Goal: Transaction & Acquisition: Purchase product/service

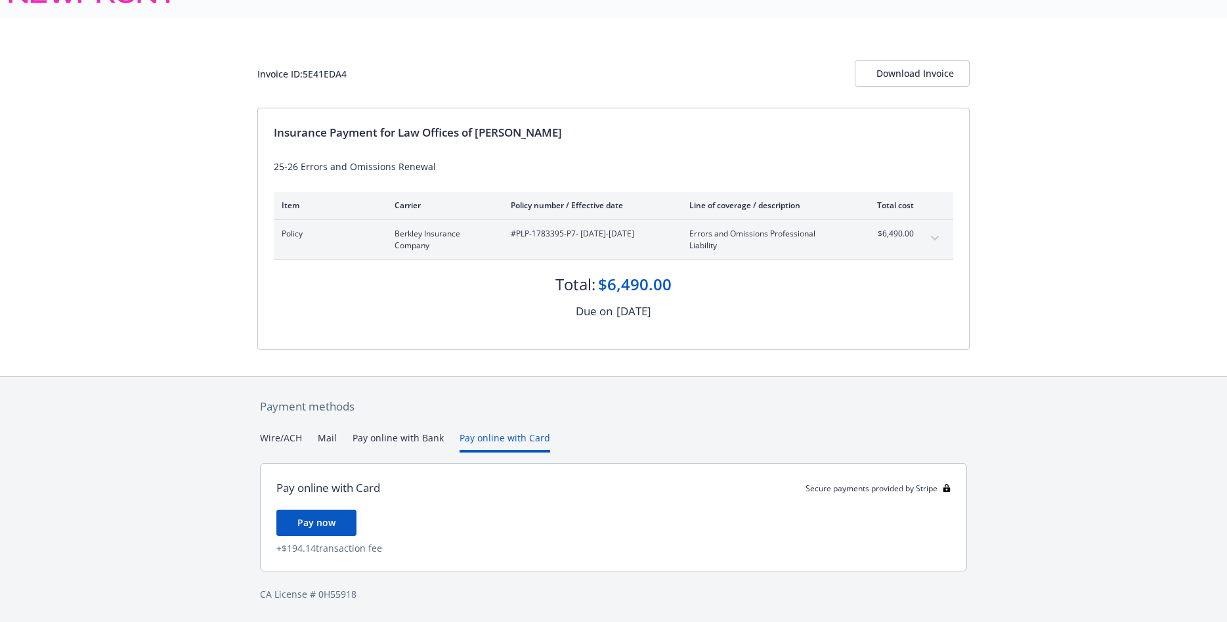
scroll to position [30, 0]
click at [482, 412] on div "Payment methods Wire/ACH Mail Pay online with Bank Pay online with Card Pay onl…" at bounding box center [613, 499] width 712 height 245
click at [320, 517] on span "Pay now" at bounding box center [316, 522] width 38 height 12
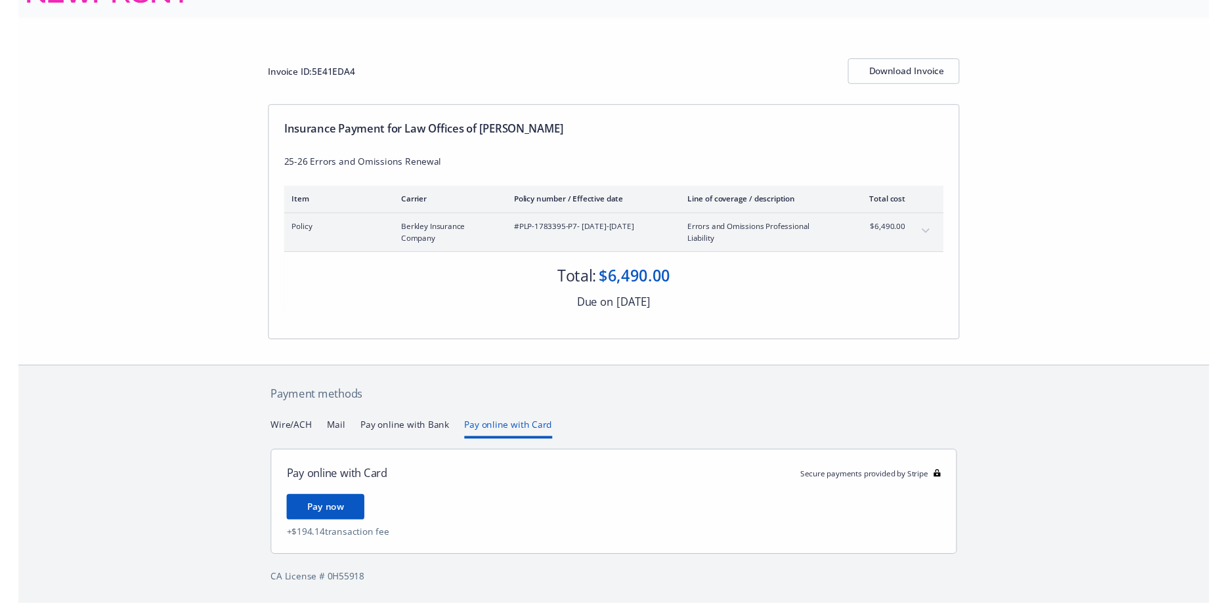
scroll to position [0, 0]
